Goal: Find specific page/section: Find specific page/section

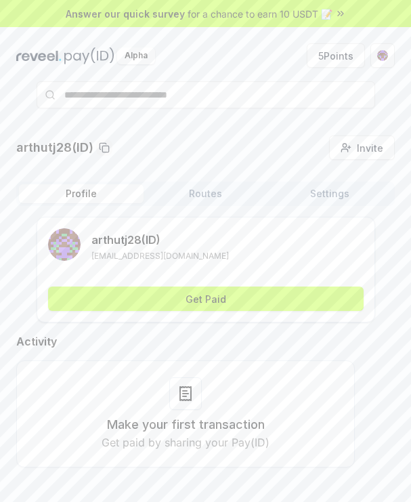
click at [281, 153] on div "arthutj28(ID) Invite friends Invite" at bounding box center [205, 148] width 379 height 24
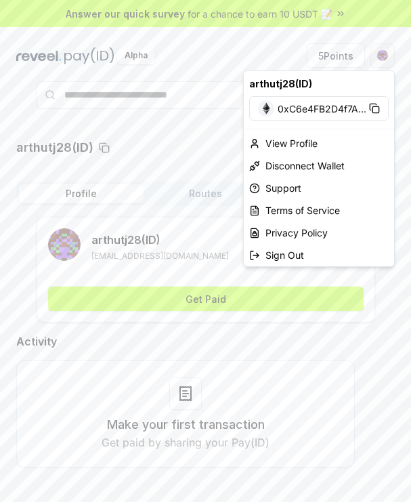
click at [382, 55] on html "Answer our quick survey for a chance to earn 10 USDT 📝 Alpha 5 Points arthutj28…" at bounding box center [205, 251] width 411 height 502
click at [300, 146] on div "View Profile" at bounding box center [319, 143] width 150 height 22
